Goal: Task Accomplishment & Management: Use online tool/utility

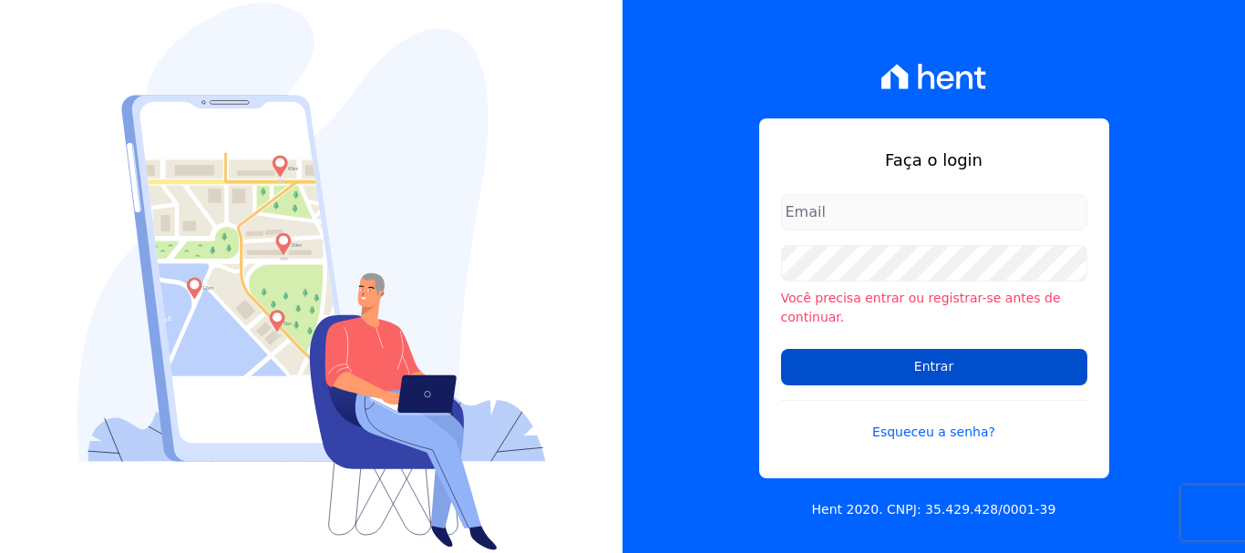
type input "ary@santuzzo.com.br"
click at [945, 362] on input "Entrar" at bounding box center [934, 367] width 306 height 36
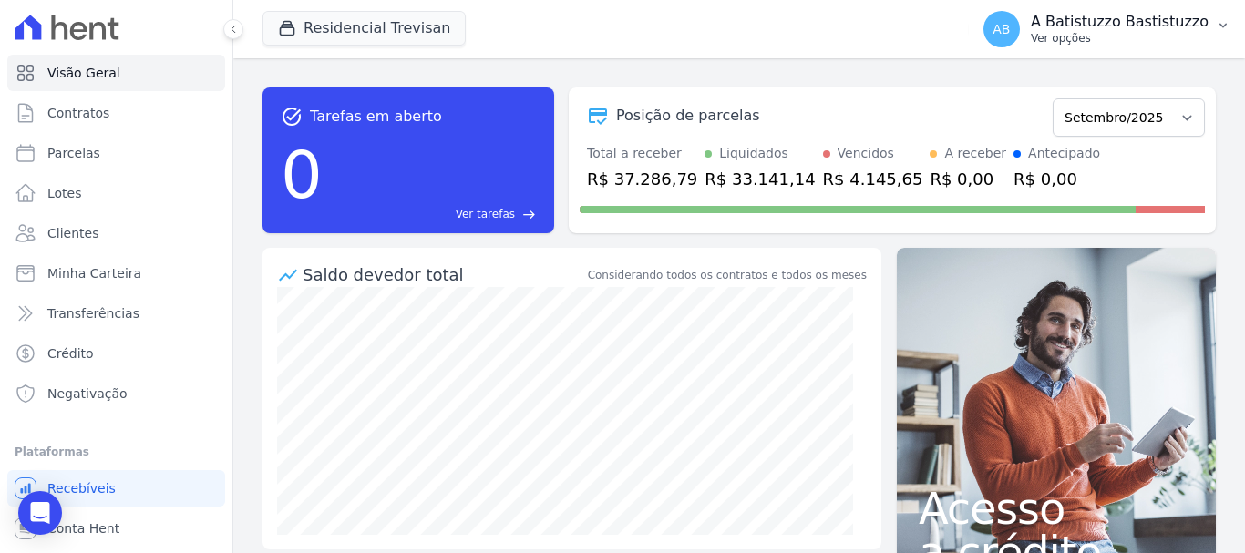
click at [1020, 17] on span "AB" at bounding box center [1001, 29] width 36 height 36
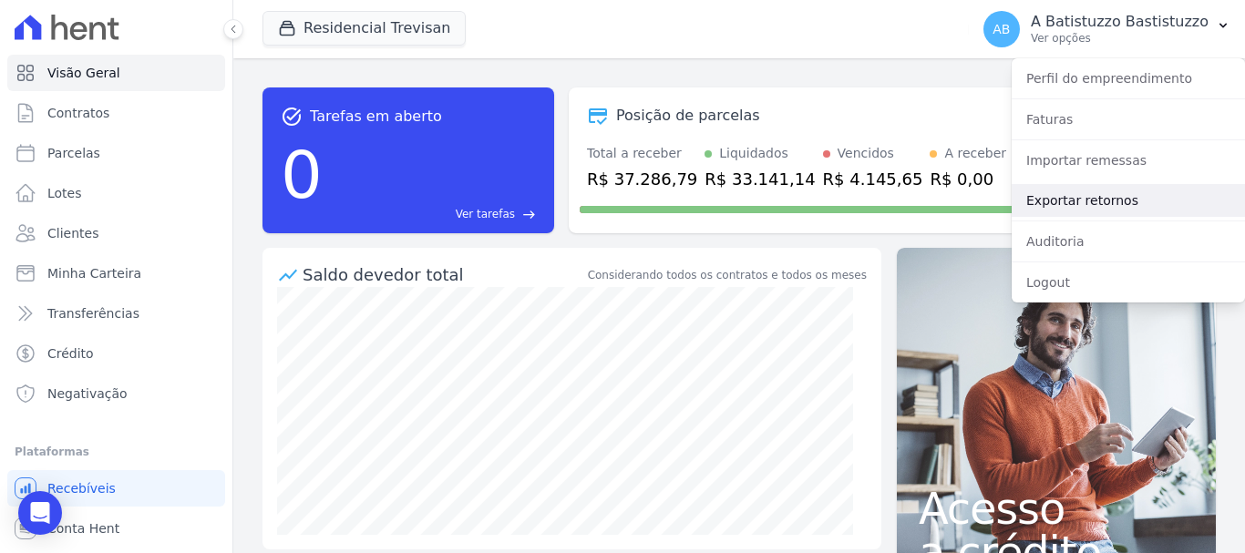
click at [1033, 200] on link "Exportar retornos" at bounding box center [1128, 200] width 233 height 33
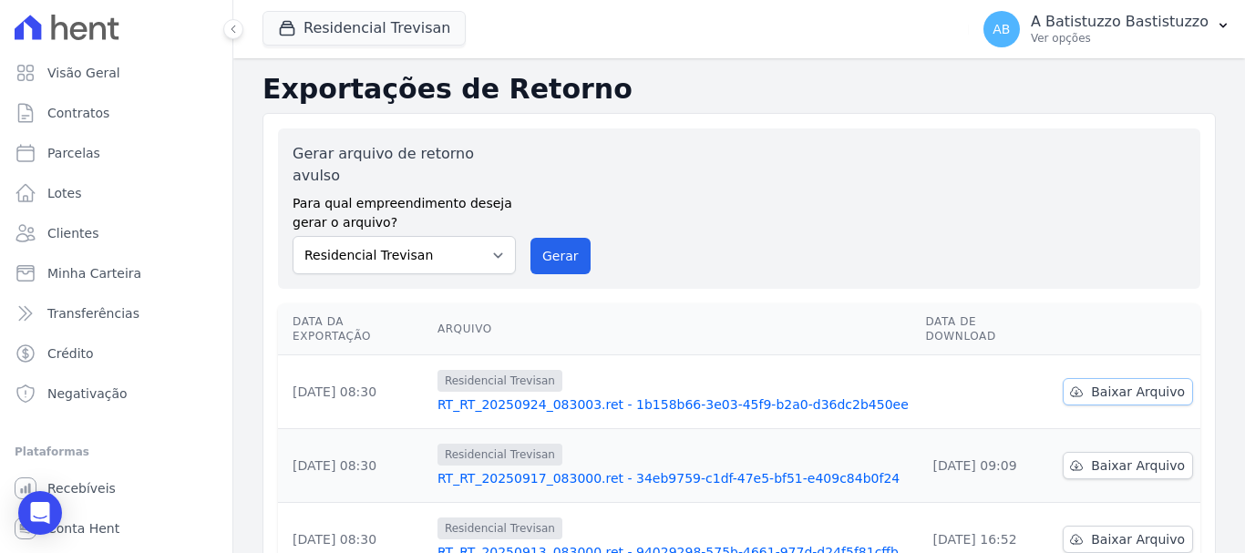
click at [1134, 383] on span "Baixar Arquivo" at bounding box center [1138, 392] width 94 height 18
click at [624, 396] on link "RT_RT_20250924_083003.ret - 1b158b66-3e03-45f9-b2a0-d36dc2b450ee" at bounding box center [674, 405] width 474 height 18
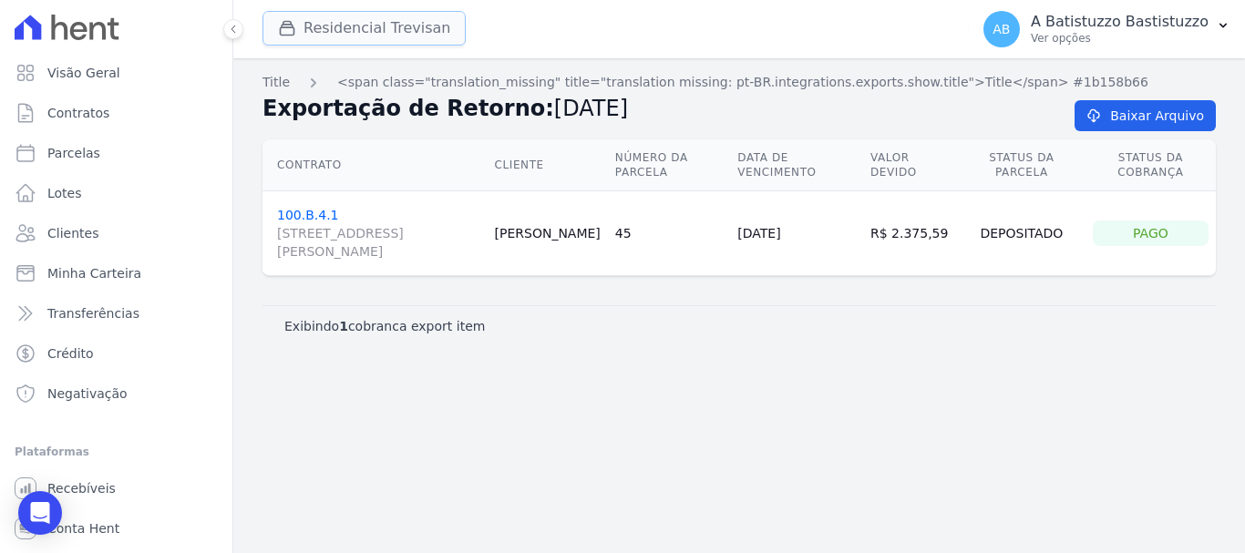
click at [365, 26] on button "Residencial Trevisan" at bounding box center [363, 28] width 203 height 35
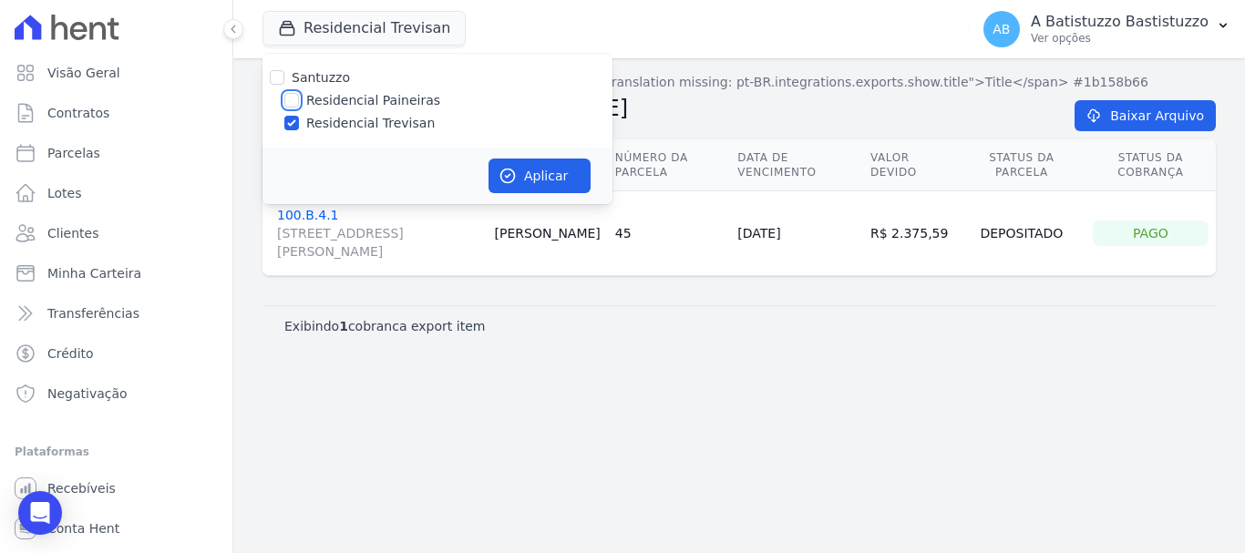
click at [293, 101] on input "Residencial Paineiras" at bounding box center [291, 100] width 15 height 15
checkbox input "true"
click at [284, 127] on input "Residencial Trevisan" at bounding box center [291, 123] width 15 height 15
checkbox input "false"
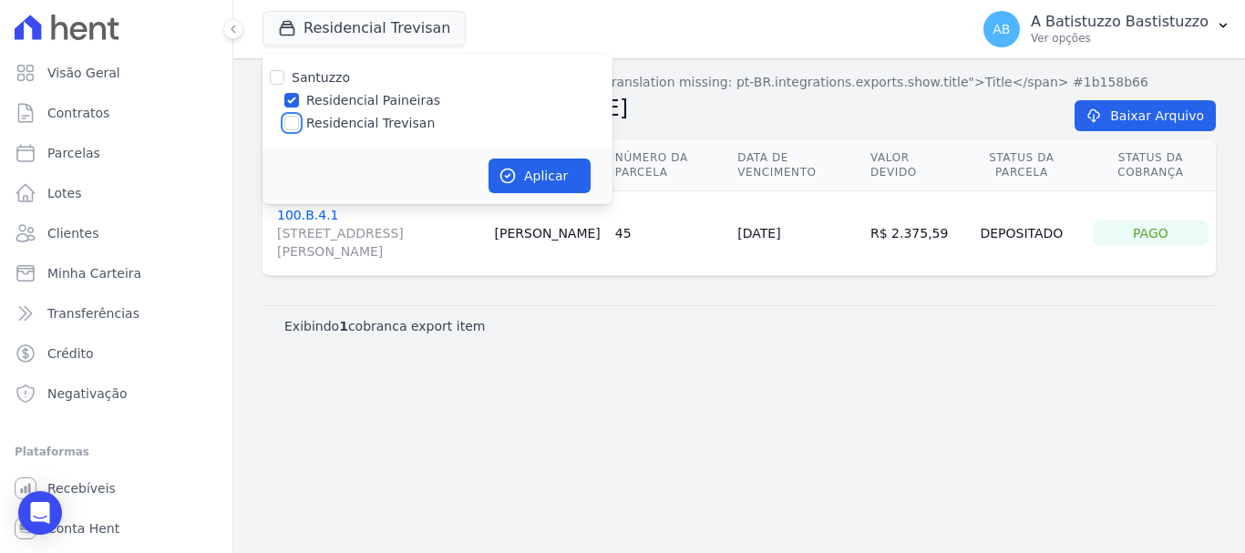
checkbox input "false"
click at [531, 168] on button "Aplicar" at bounding box center [540, 176] width 102 height 35
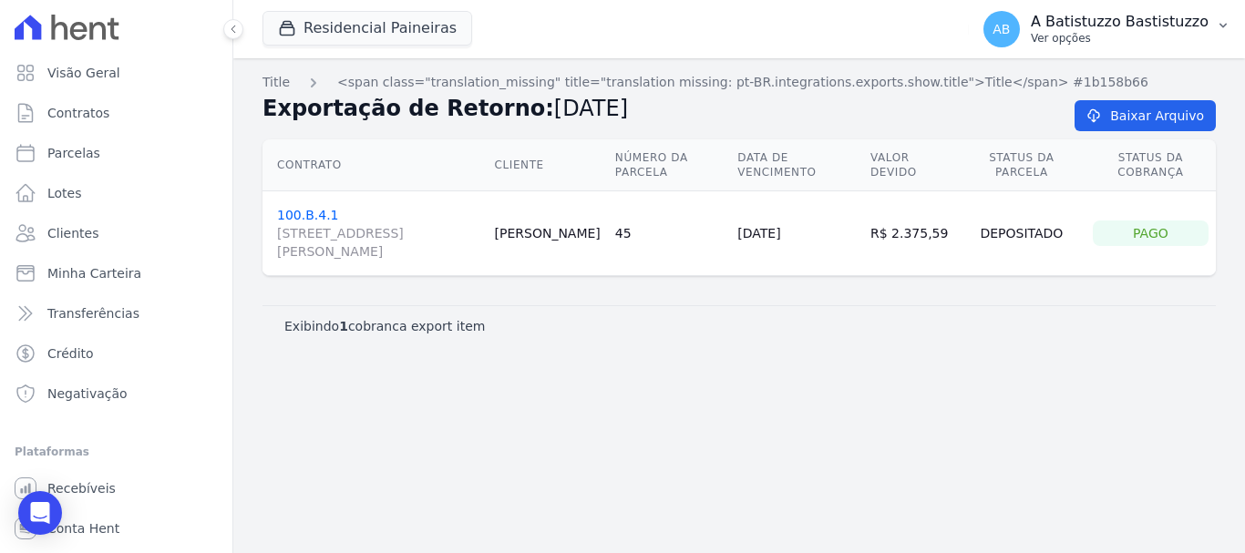
click at [1010, 33] on span "AB" at bounding box center [1001, 29] width 17 height 13
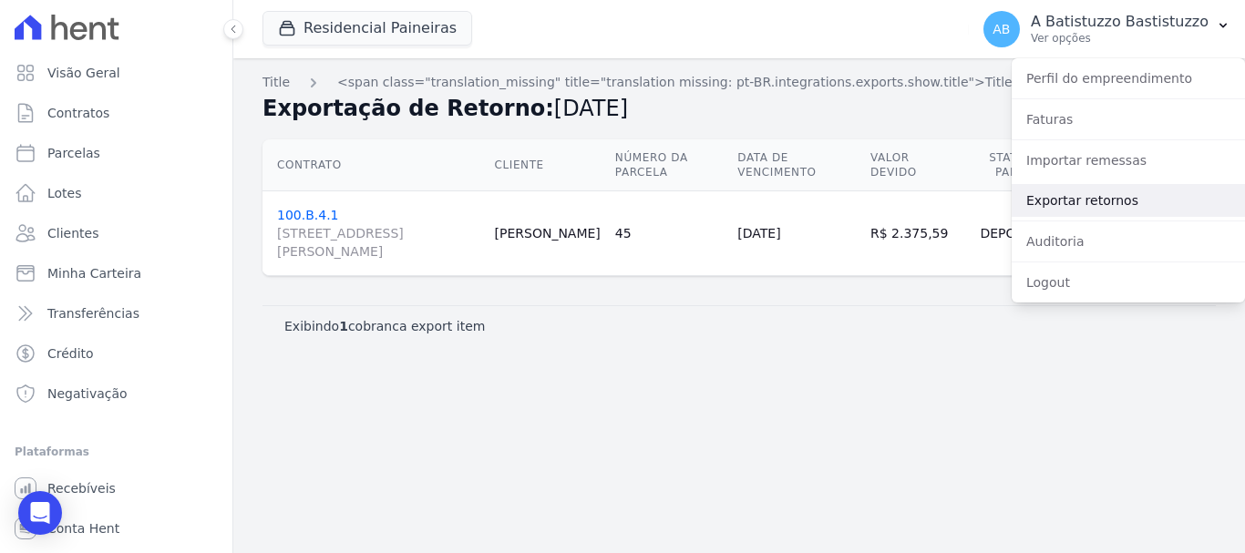
click at [1056, 198] on link "Exportar retornos" at bounding box center [1128, 200] width 233 height 33
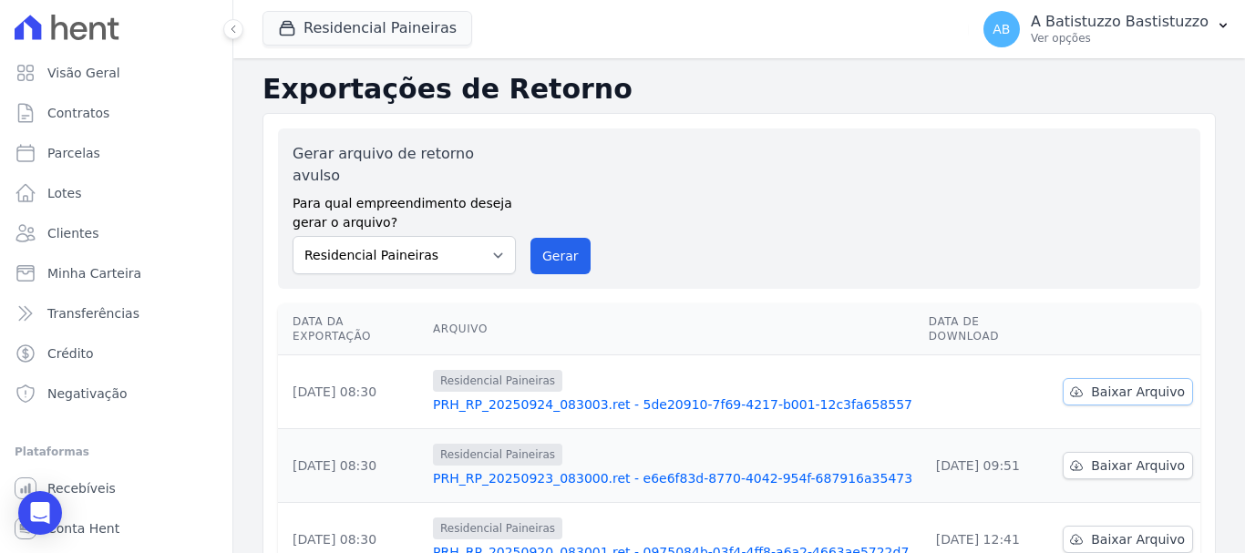
click at [1133, 383] on span "Baixar Arquivo" at bounding box center [1138, 392] width 94 height 18
click at [590, 396] on link "PRH_RP_20250924_083003.ret - 5de20910-7f69-4217-b001-12c3fa658557" at bounding box center [673, 405] width 481 height 18
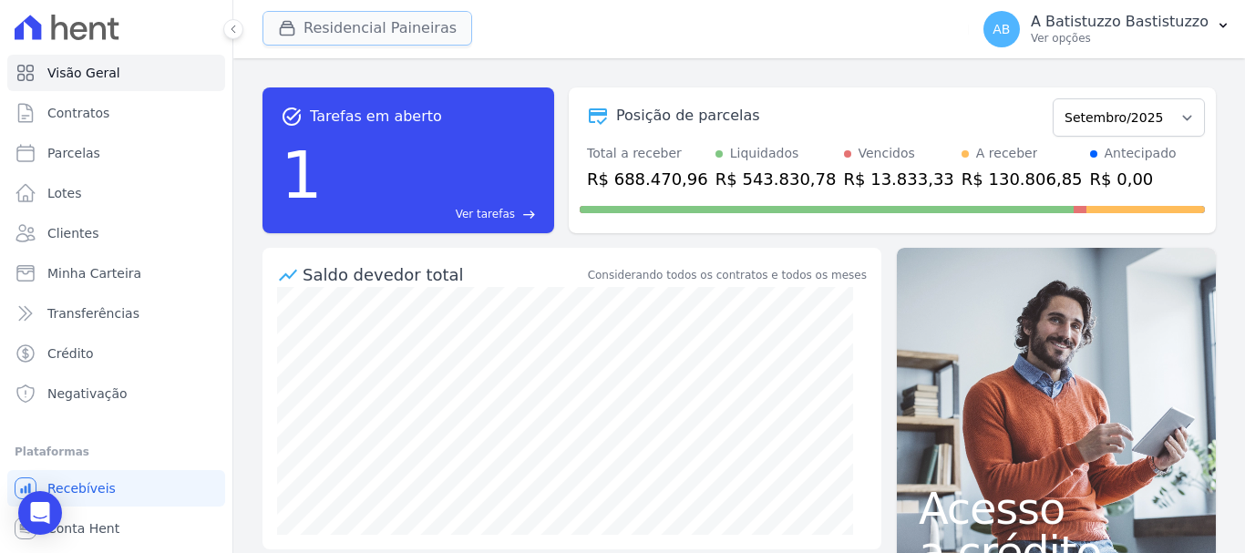
click at [383, 27] on button "Residencial Paineiras" at bounding box center [367, 28] width 210 height 35
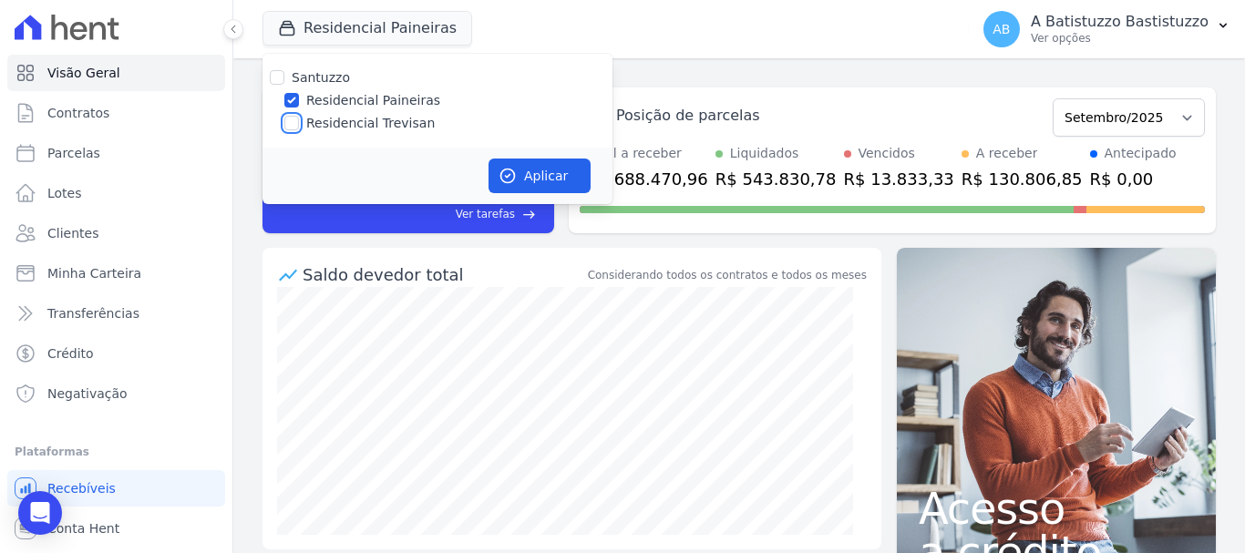
click at [290, 123] on input "Residencial Trevisan" at bounding box center [291, 123] width 15 height 15
checkbox input "true"
click at [292, 97] on input "Residencial Paineiras" at bounding box center [291, 100] width 15 height 15
checkbox input "false"
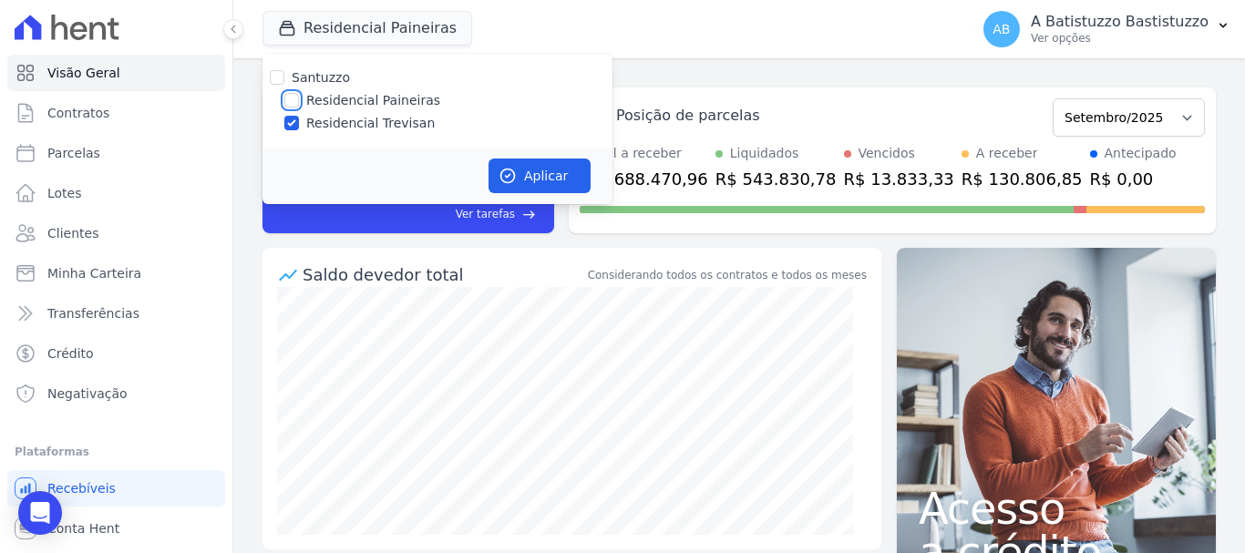
checkbox input "false"
click at [292, 97] on input "Residencial Paineiras" at bounding box center [291, 100] width 15 height 15
checkbox input "true"
click at [290, 129] on input "Residencial Trevisan" at bounding box center [291, 123] width 15 height 15
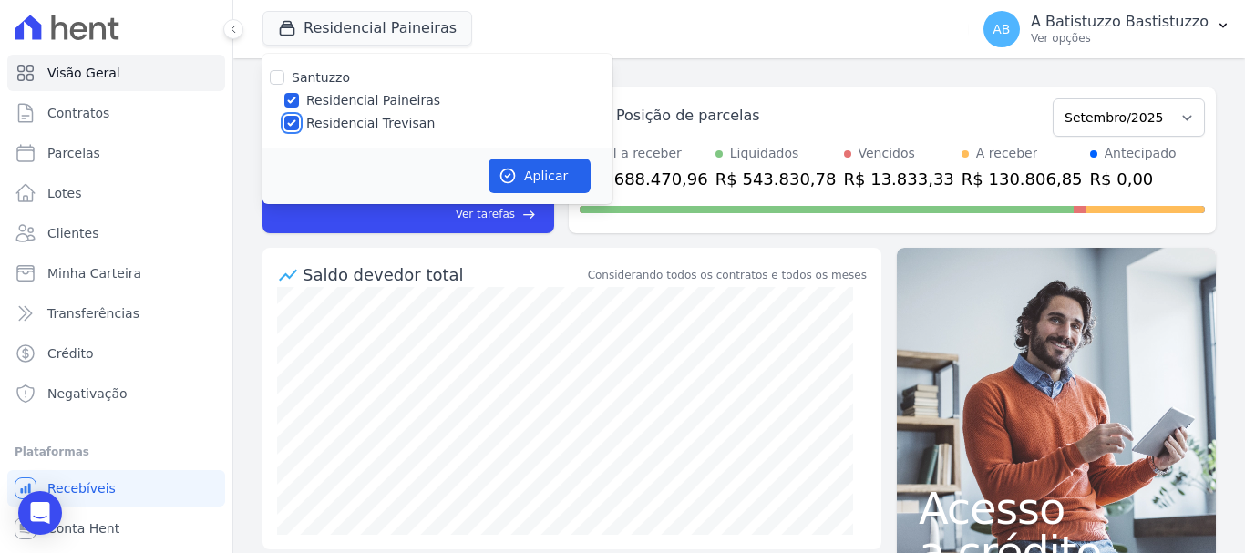
checkbox input "false"
click at [554, 169] on button "Aplicar" at bounding box center [540, 176] width 102 height 35
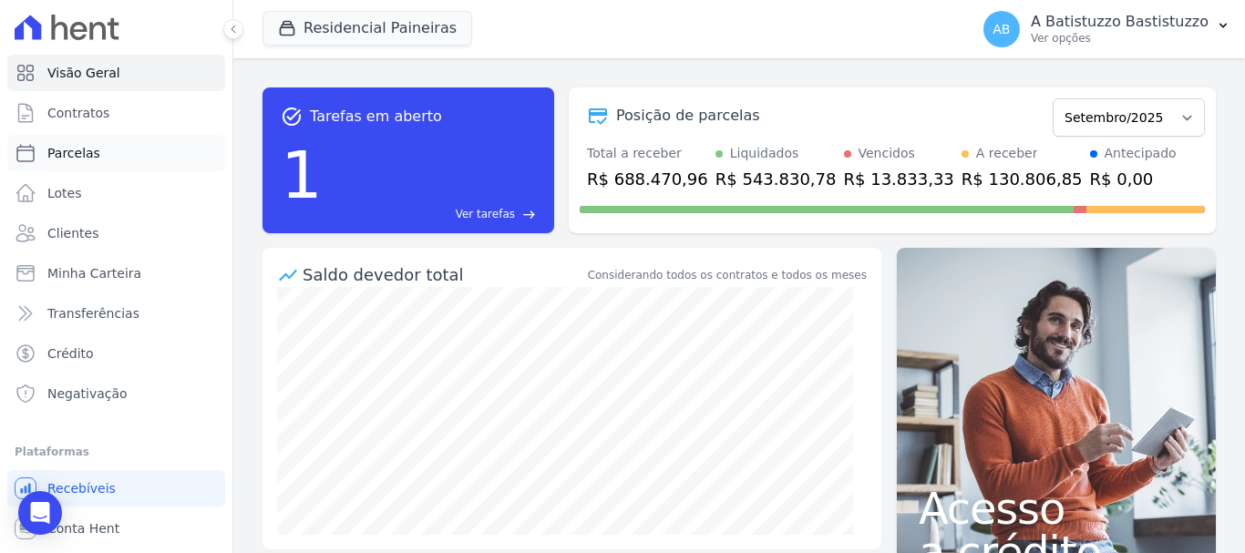
click at [94, 149] on span "Parcelas" at bounding box center [73, 153] width 53 height 18
select select
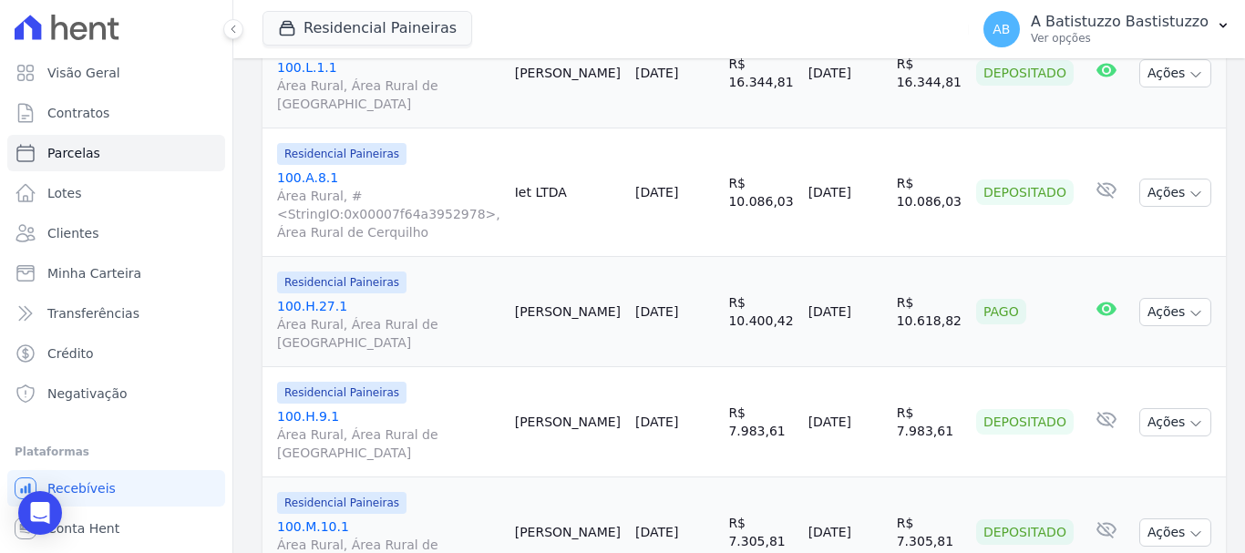
scroll to position [2763, 0]
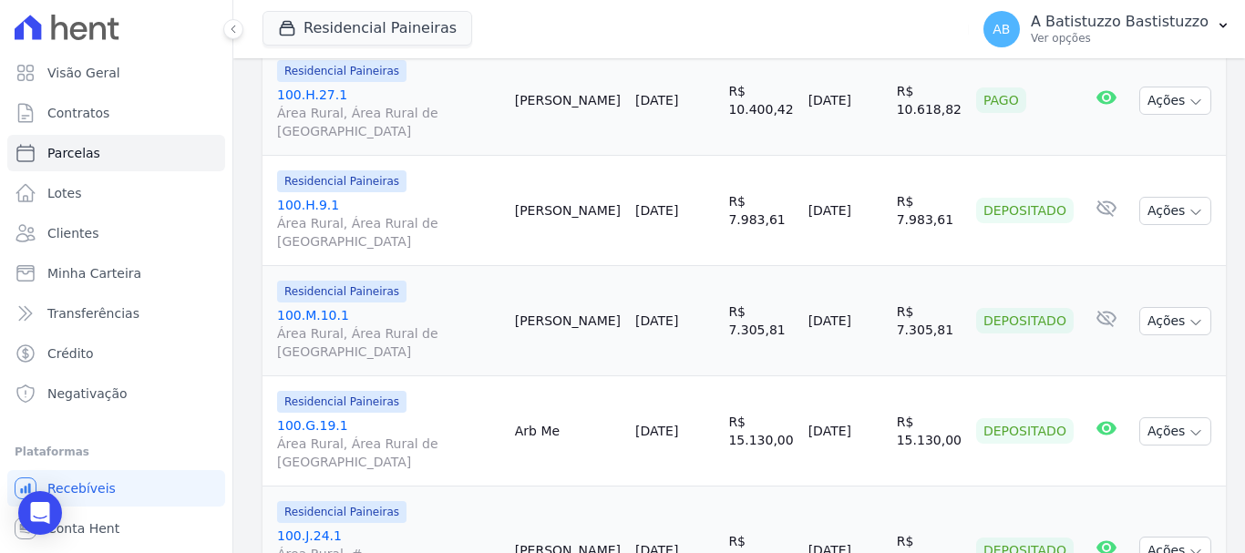
select select
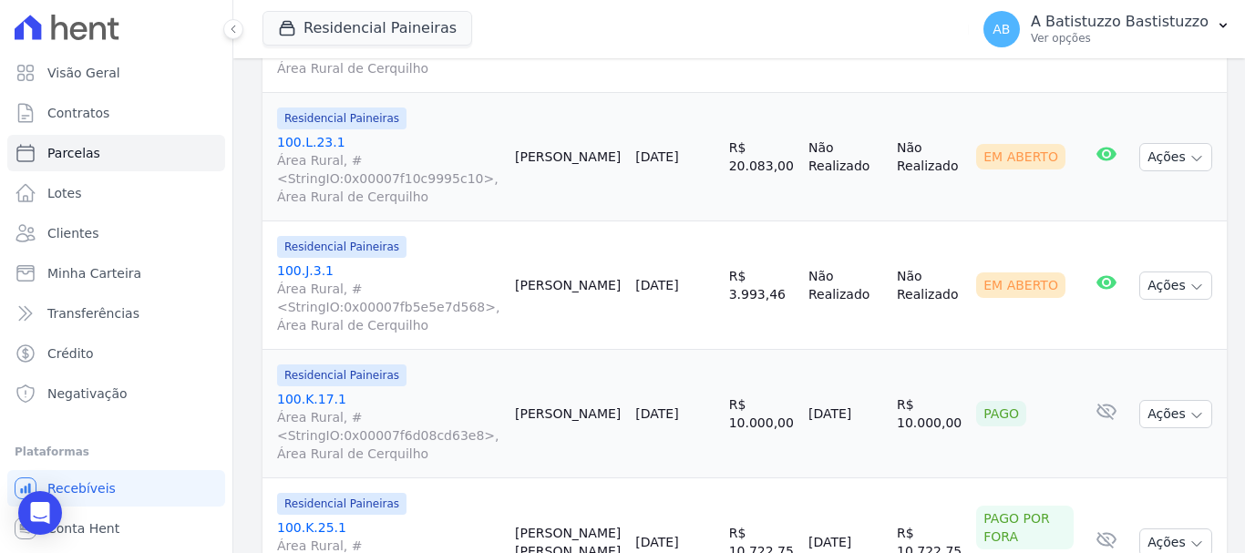
scroll to position [3106, 0]
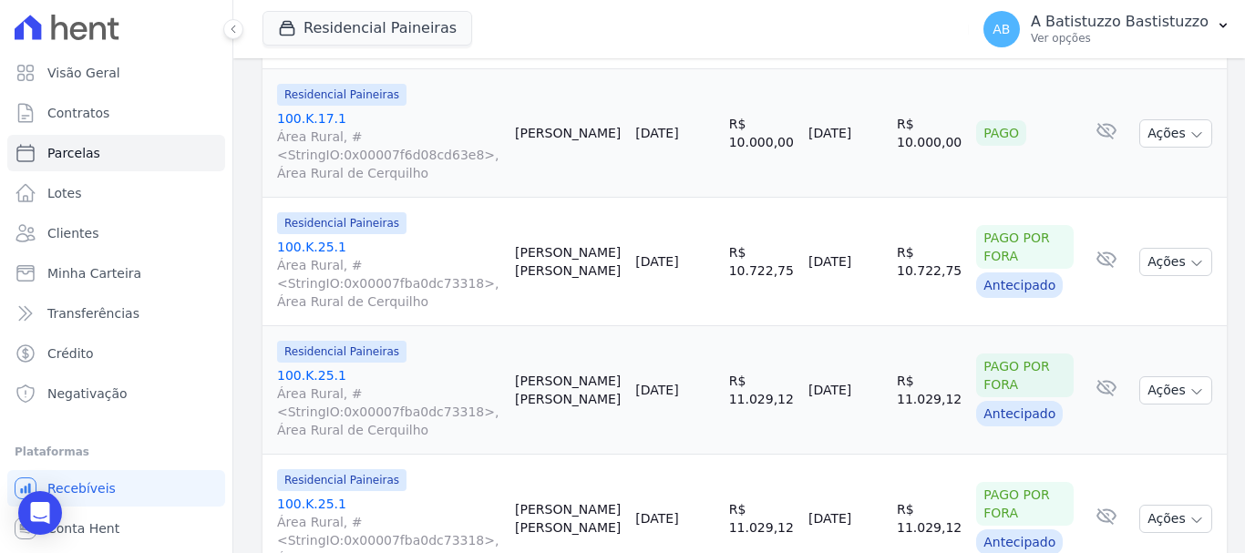
select select
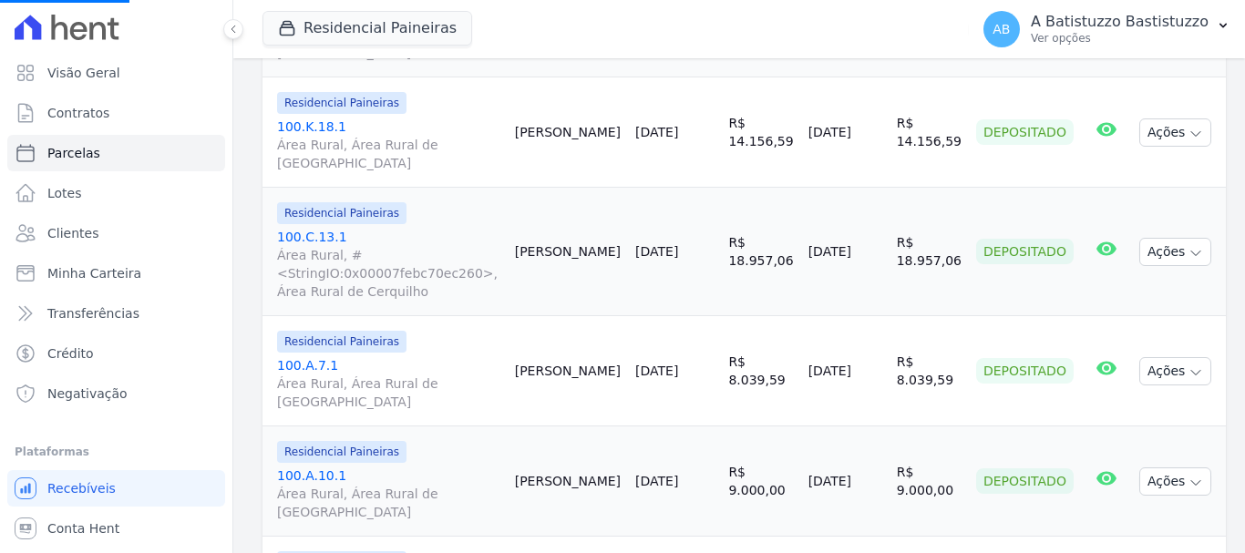
scroll to position [1094, 0]
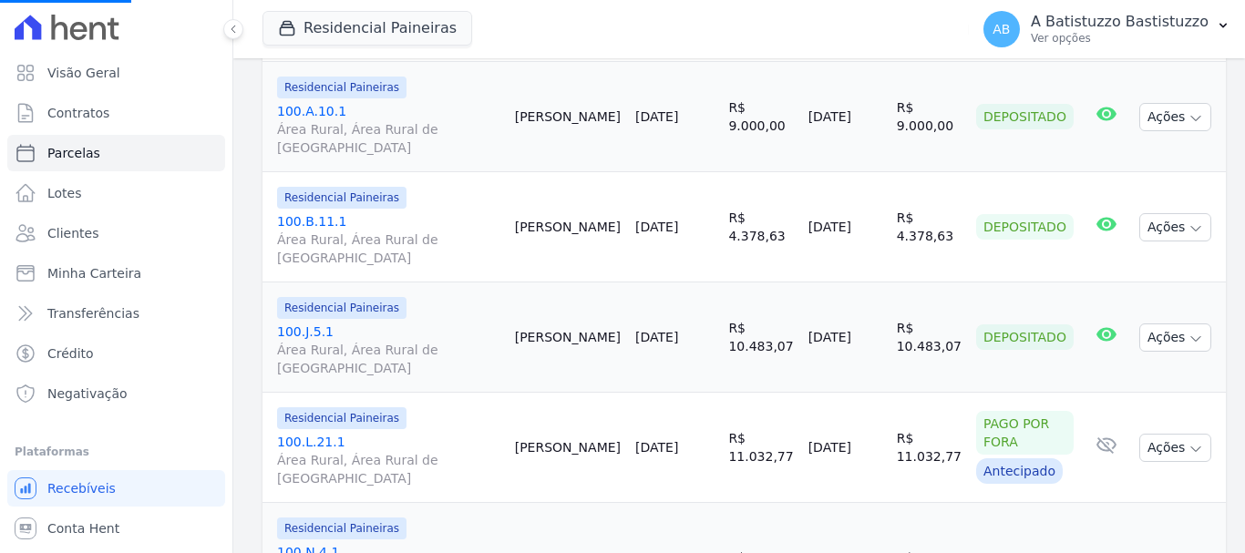
select select
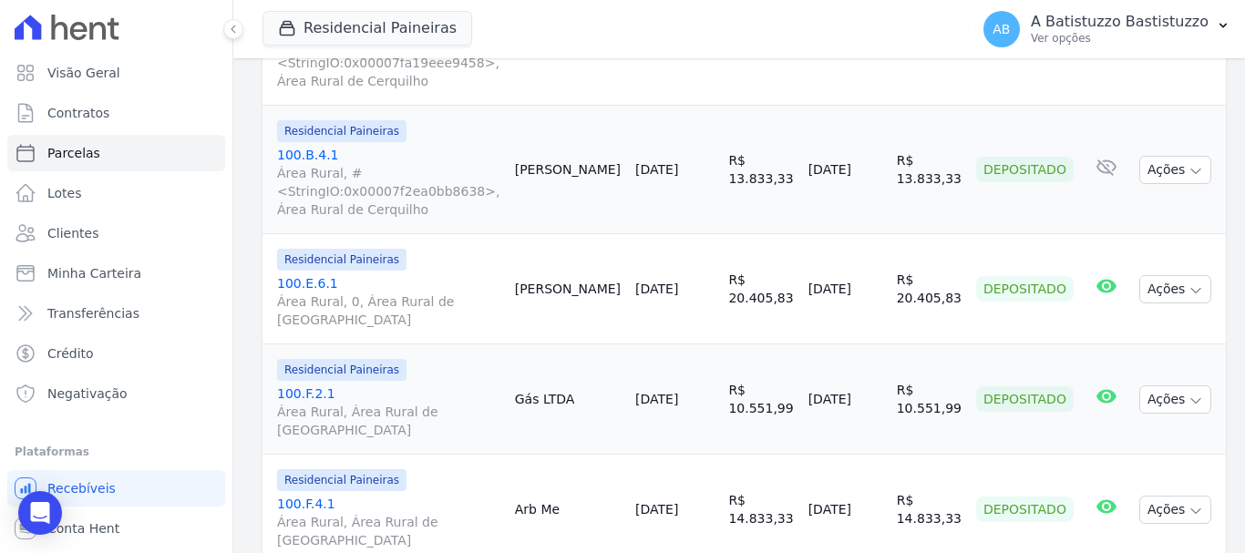
scroll to position [2278, 0]
